Goal: Check status: Check status

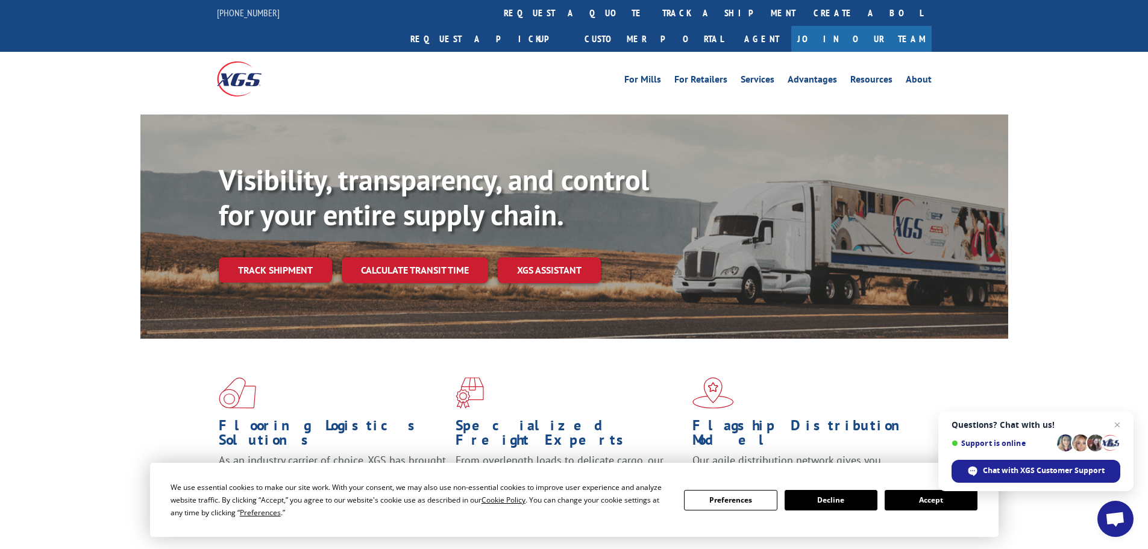
click at [921, 498] on button "Accept" at bounding box center [930, 500] width 93 height 20
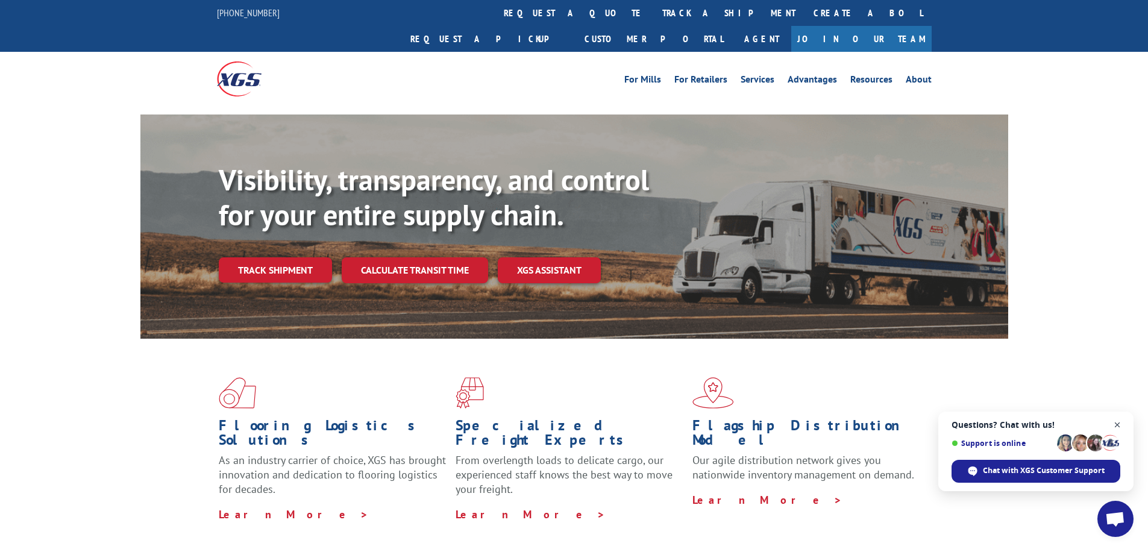
click at [1118, 426] on span "Close chat" at bounding box center [1117, 425] width 15 height 15
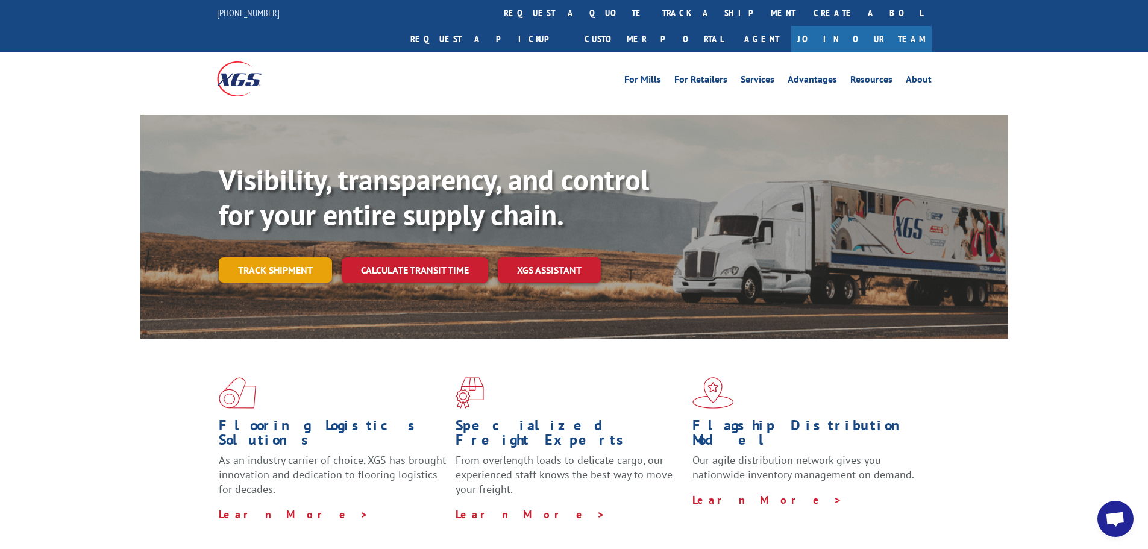
click at [278, 257] on link "Track shipment" at bounding box center [275, 269] width 113 height 25
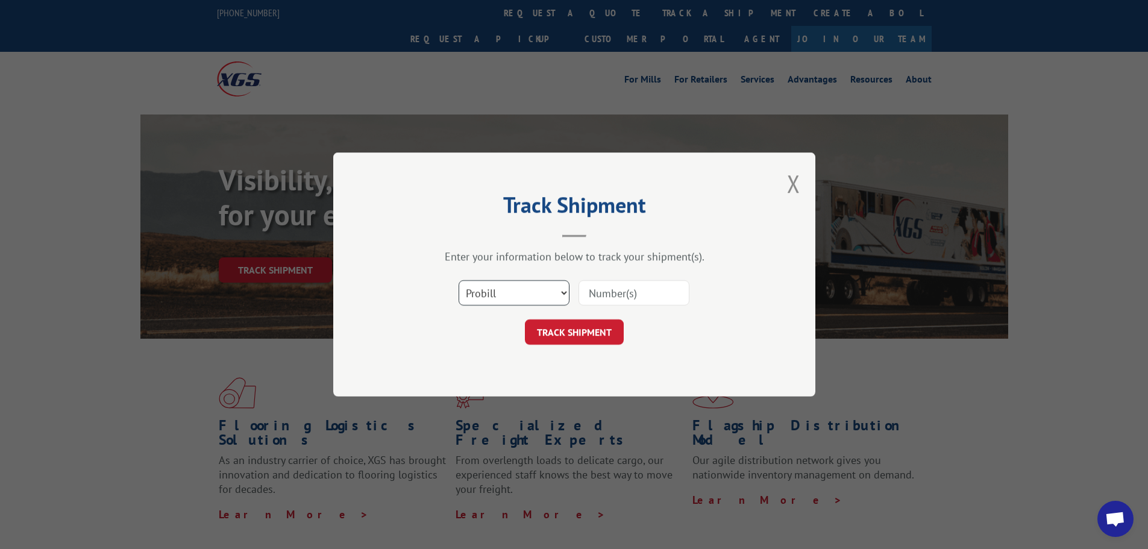
click at [537, 288] on select "Select category... Probill BOL PO" at bounding box center [513, 292] width 111 height 25
select select "bol"
click at [458, 280] on select "Select category... Probill BOL PO" at bounding box center [513, 292] width 111 height 25
click at [633, 297] on input at bounding box center [633, 292] width 111 height 25
paste input "7069568"
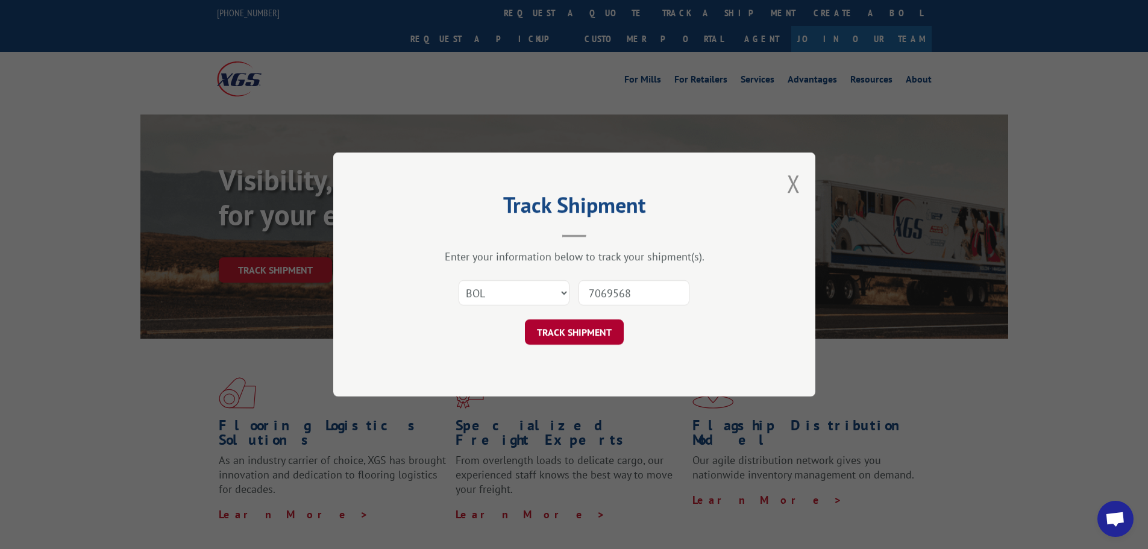
type input "7069568"
click at [584, 334] on button "TRACK SHIPMENT" at bounding box center [574, 331] width 99 height 25
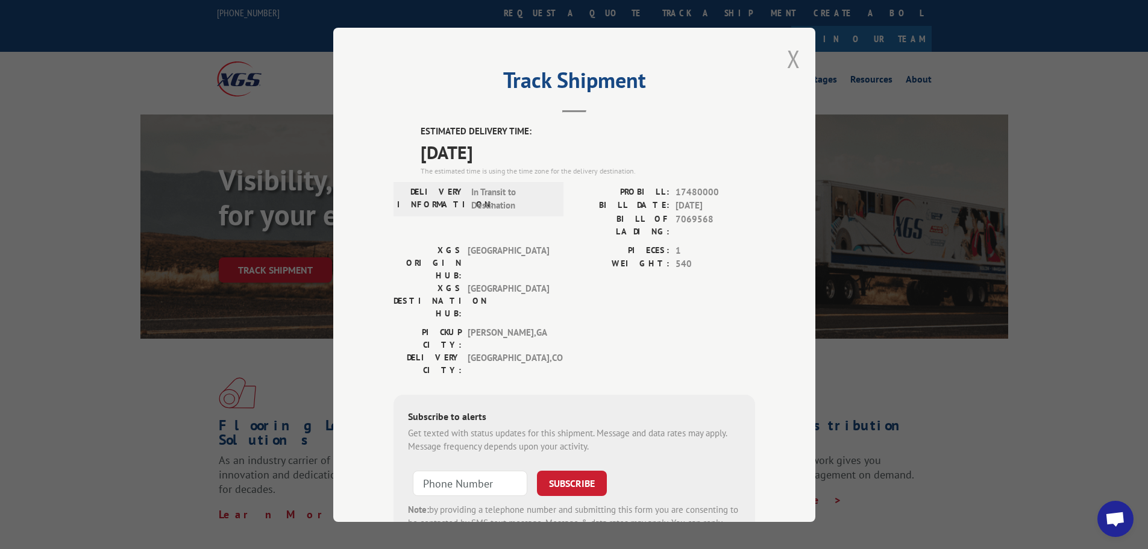
click at [790, 51] on button "Close modal" at bounding box center [793, 59] width 13 height 32
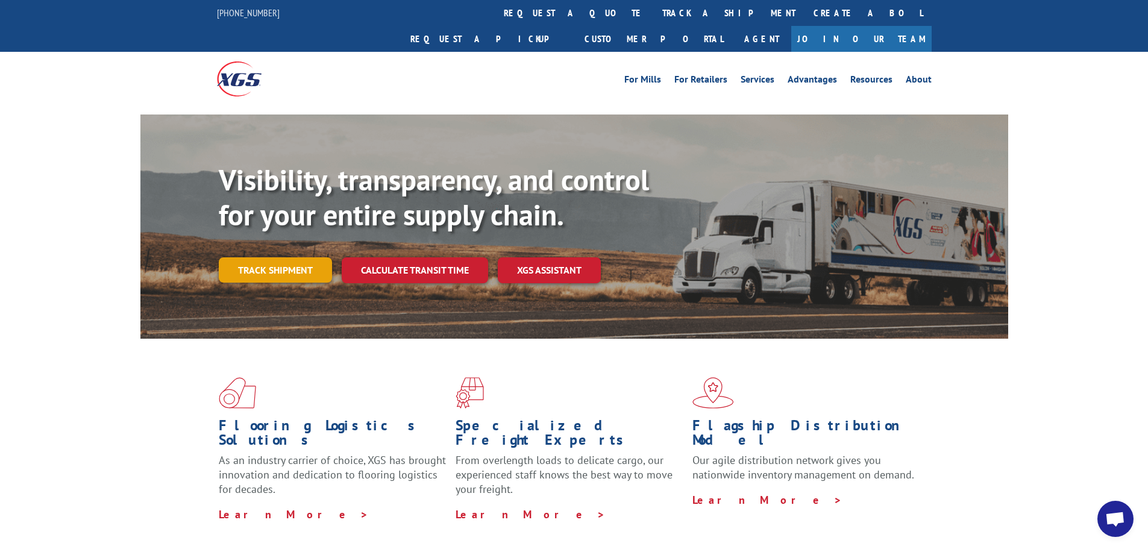
click at [292, 257] on link "Track shipment" at bounding box center [275, 269] width 113 height 25
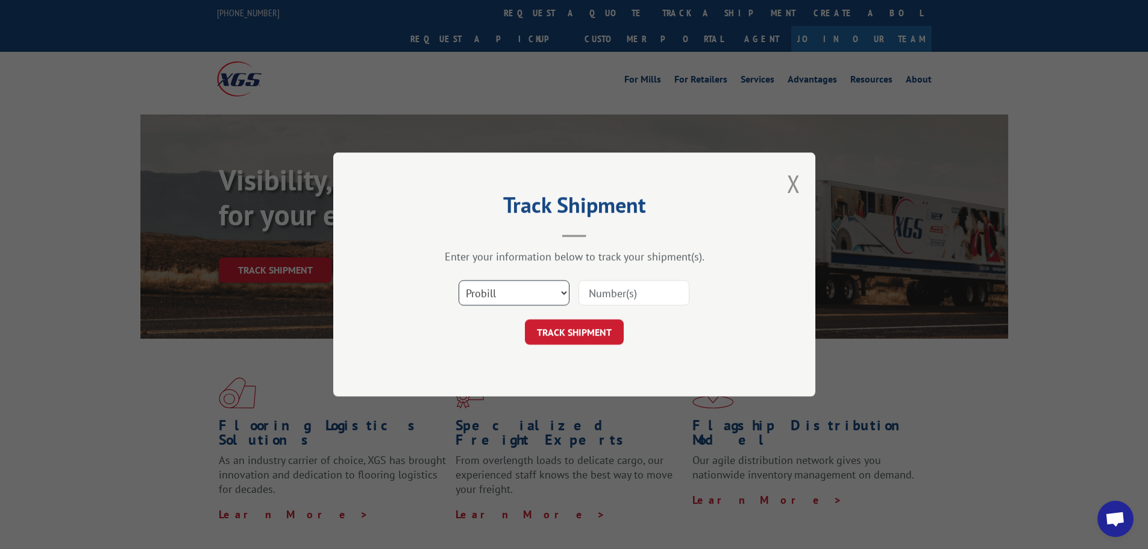
click at [536, 284] on select "Select category... Probill BOL PO" at bounding box center [513, 292] width 111 height 25
select select "bol"
click at [458, 280] on select "Select category... Probill BOL PO" at bounding box center [513, 292] width 111 height 25
click at [634, 299] on input at bounding box center [633, 292] width 111 height 25
paste input "7063892"
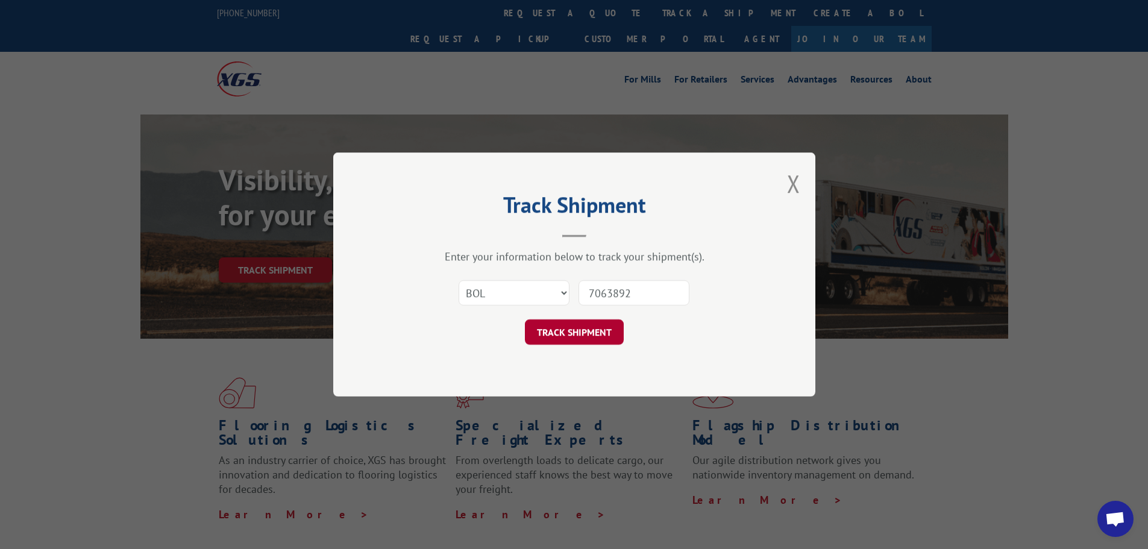
type input "7063892"
click at [592, 335] on button "TRACK SHIPMENT" at bounding box center [574, 331] width 99 height 25
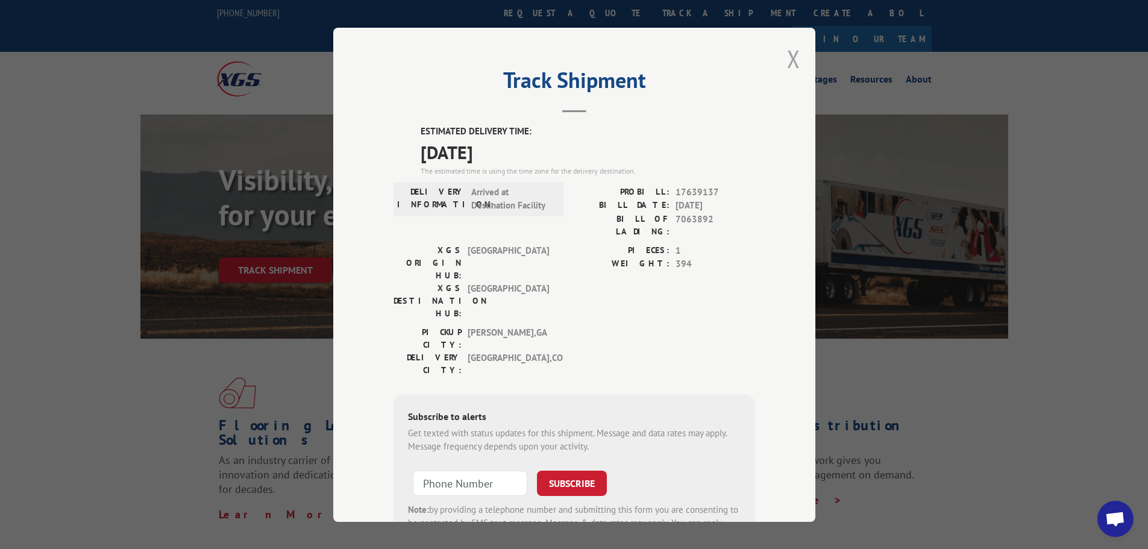
click at [789, 57] on button "Close modal" at bounding box center [793, 59] width 13 height 32
